Goal: Transaction & Acquisition: Purchase product/service

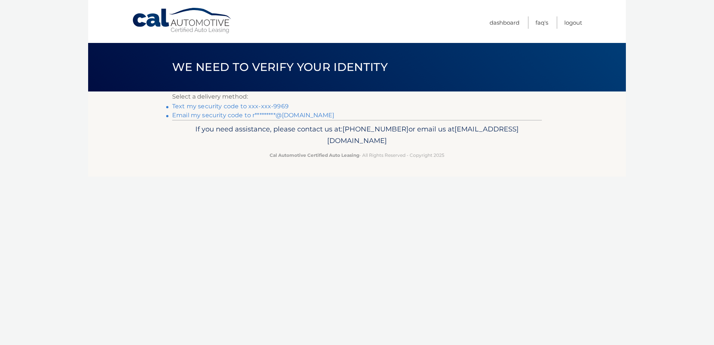
click at [274, 107] on link "Text my security code to xxx-xxx-9969" at bounding box center [230, 106] width 116 height 7
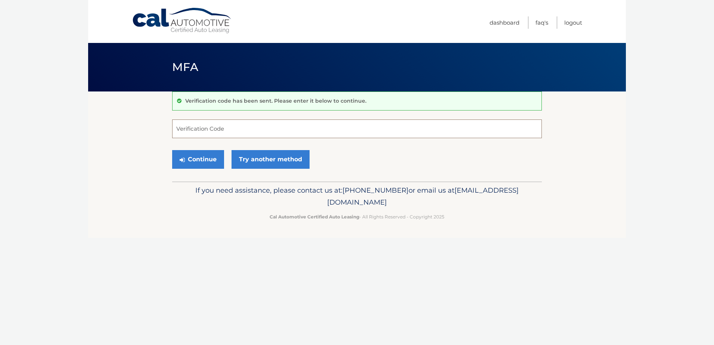
click at [270, 124] on input "Verification Code" at bounding box center [356, 128] width 369 height 19
type input "502635"
click at [213, 157] on button "Continue" at bounding box center [198, 159] width 52 height 19
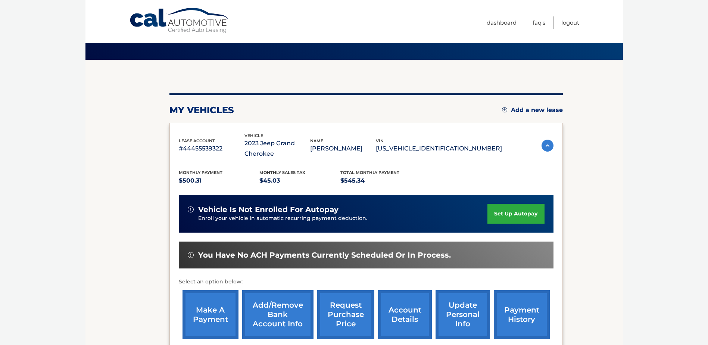
scroll to position [37, 0]
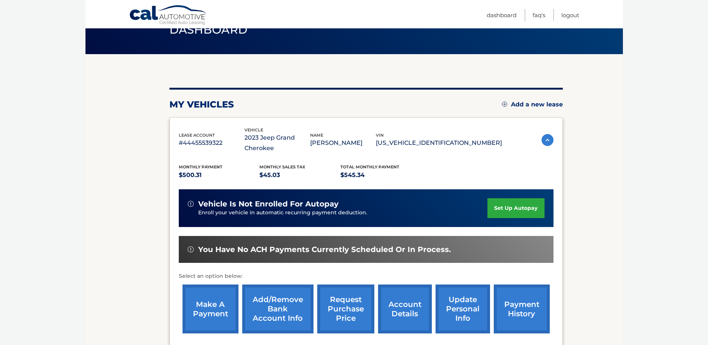
click at [208, 311] on link "make a payment" at bounding box center [211, 308] width 56 height 49
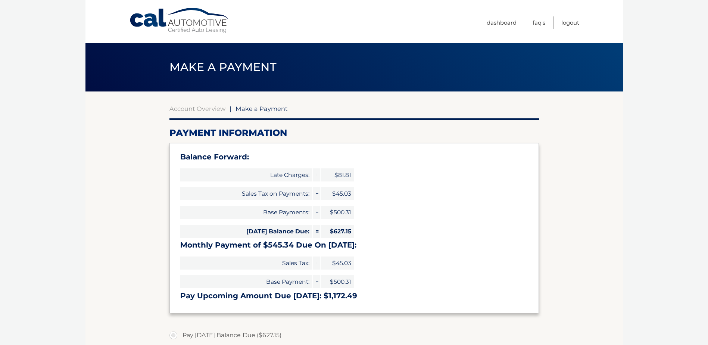
select select "YmI3ZTRhNWYtZjc5Mi00ZTc5LWFiNWEtMTdmODMyOThlNDgw"
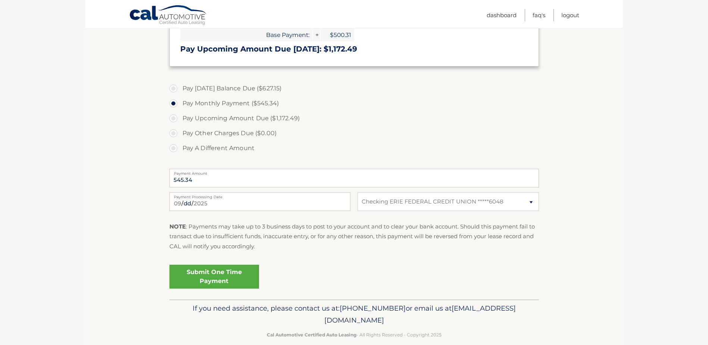
scroll to position [258, 0]
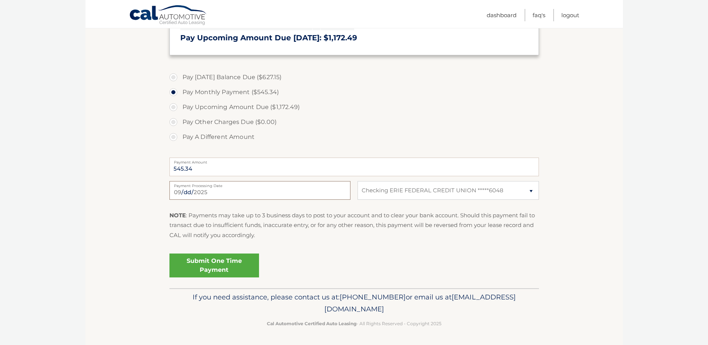
click at [268, 190] on input "2025-09-25" at bounding box center [259, 190] width 181 height 19
type input "2025-09-26"
click at [361, 258] on div "Submit One Time Payment" at bounding box center [353, 263] width 369 height 27
click at [216, 269] on link "Submit One Time Payment" at bounding box center [214, 265] width 90 height 24
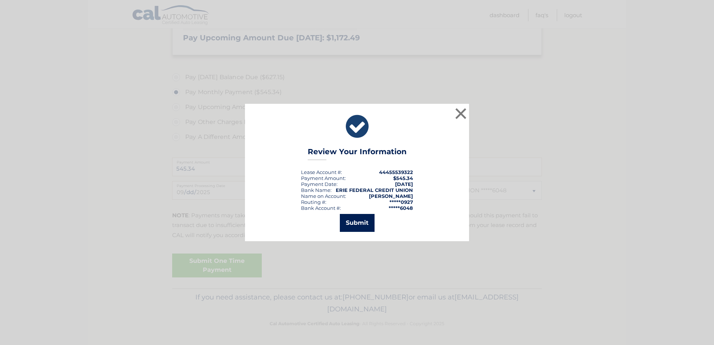
click at [353, 224] on button "Submit" at bounding box center [357, 223] width 35 height 18
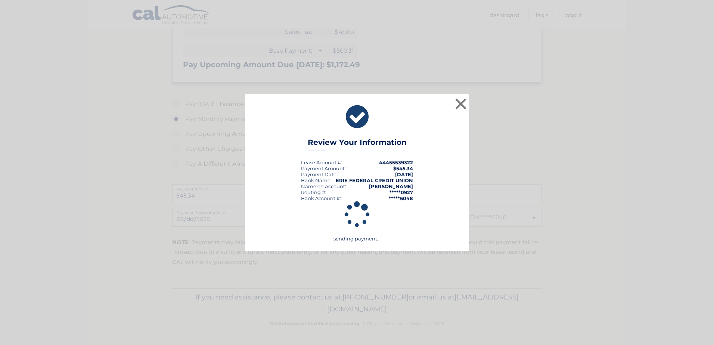
scroll to position [231, 0]
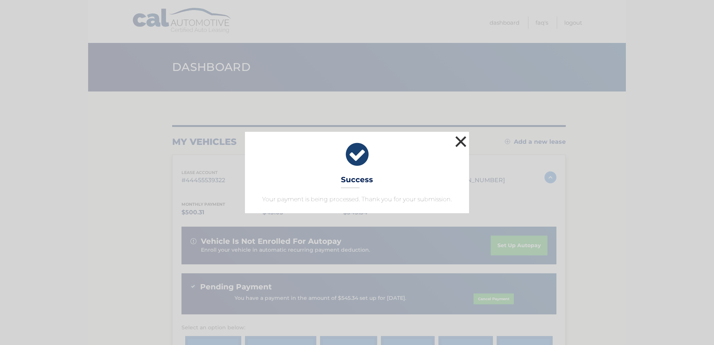
click at [462, 143] on button "×" at bounding box center [460, 141] width 15 height 15
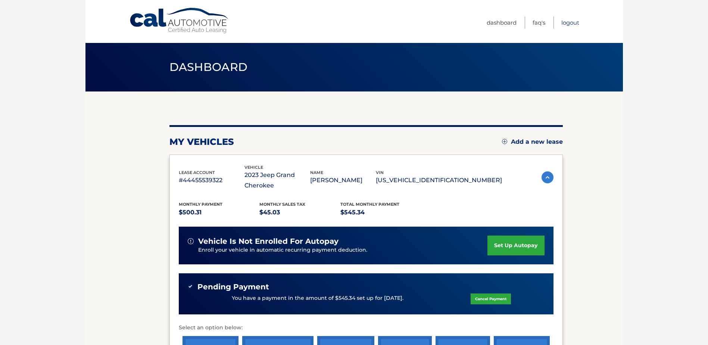
click at [566, 24] on link "Logout" at bounding box center [570, 22] width 18 height 12
